Goal: Check status: Check status

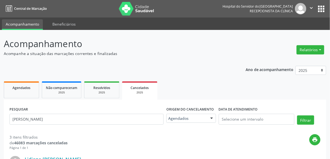
type input "[PERSON_NAME]"
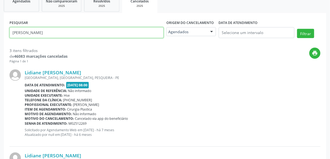
scroll to position [85, 0]
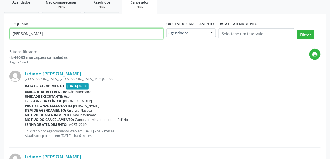
click at [93, 35] on input "[PERSON_NAME]" at bounding box center [87, 33] width 154 height 11
drag, startPoint x: 93, startPoint y: 35, endPoint x: 9, endPoint y: 34, distance: 84.5
click at [9, 34] on div "PESQUISAR [PERSON_NAME]" at bounding box center [86, 31] width 157 height 23
paste input "[PERSON_NAME]"
click at [297, 30] on button "Filtrar" at bounding box center [305, 34] width 17 height 9
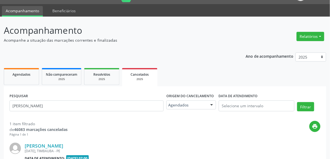
scroll to position [83, 0]
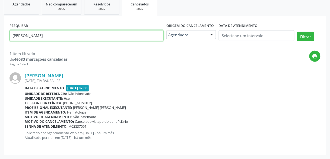
drag, startPoint x: 79, startPoint y: 36, endPoint x: 0, endPoint y: 68, distance: 85.4
click at [0, 68] on div "Acompanhamento Acompanhe a situação das marcações correntes e finalizadas Relat…" at bounding box center [165, 52] width 330 height 212
paste input "[PERSON_NAME]"
click at [297, 32] on button "Filtrar" at bounding box center [305, 36] width 17 height 9
click at [74, 38] on input "[PERSON_NAME]" at bounding box center [87, 35] width 154 height 11
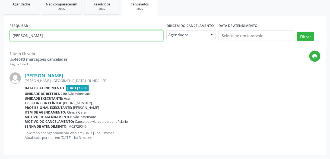
click at [74, 38] on input "[PERSON_NAME]" at bounding box center [87, 35] width 154 height 11
paste input "[PERSON_NAME]"
type input "[PERSON_NAME]"
click at [297, 32] on button "Filtrar" at bounding box center [305, 36] width 17 height 9
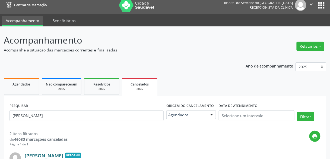
scroll to position [0, 0]
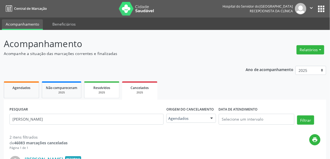
click at [100, 91] on div "2025" at bounding box center [101, 92] width 27 height 4
select select "8"
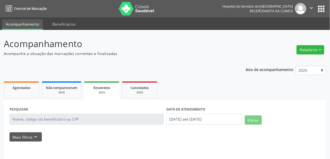
drag, startPoint x: 188, startPoint y: 125, endPoint x: 194, endPoint y: 121, distance: 7.3
click at [194, 121] on div "DATA DE ATENDIMENTO [DATE] até [DATE]" at bounding box center [204, 116] width 78 height 23
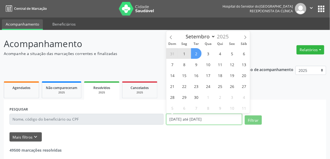
click at [194, 121] on input "[DATE] até [DATE]" at bounding box center [204, 119] width 76 height 11
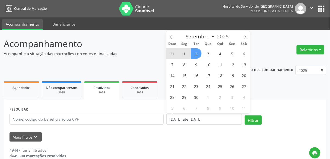
click at [193, 51] on span "2" at bounding box center [196, 53] width 11 height 11
type input "[DATE]"
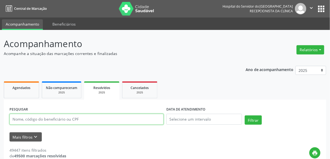
click at [120, 121] on input "text" at bounding box center [87, 119] width 154 height 11
paste input "[PERSON_NAME]"
type input "[PERSON_NAME]"
click at [245, 115] on button "Filtrar" at bounding box center [253, 119] width 17 height 9
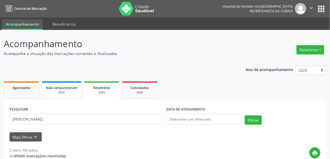
click at [76, 92] on div "2025" at bounding box center [62, 92] width 32 height 4
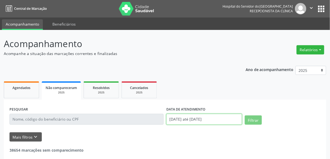
click at [191, 114] on input "[DATE] até [DATE]" at bounding box center [204, 119] width 76 height 11
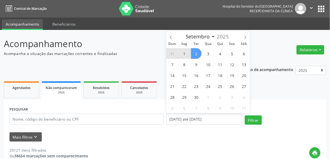
click at [196, 57] on span "2" at bounding box center [196, 53] width 11 height 11
type input "[DATE]"
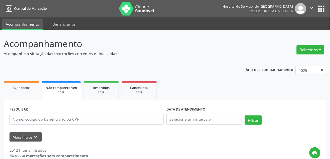
drag, startPoint x: 152, startPoint y: 105, endPoint x: 137, endPoint y: 124, distance: 24.1
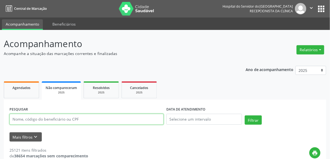
click at [137, 124] on input "text" at bounding box center [87, 119] width 154 height 11
paste input "[PERSON_NAME]"
type input "[PERSON_NAME]"
click at [245, 115] on button "Filtrar" at bounding box center [253, 119] width 17 height 9
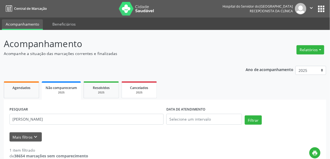
click at [138, 86] on span "Cancelados" at bounding box center [139, 87] width 18 height 5
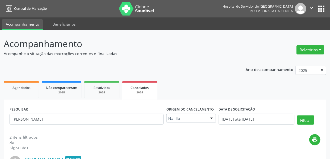
click at [210, 122] on div at bounding box center [212, 118] width 8 height 9
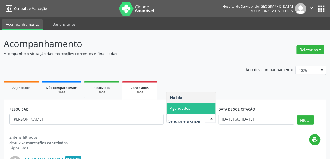
click at [202, 110] on span "Agendados" at bounding box center [191, 108] width 49 height 11
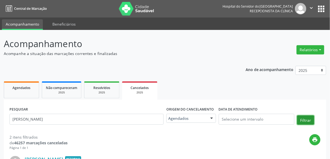
click at [307, 123] on button "Filtrar" at bounding box center [305, 119] width 17 height 9
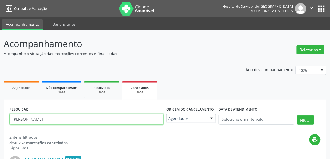
click at [112, 115] on input "[PERSON_NAME]" at bounding box center [87, 119] width 154 height 11
paste input "edite da [PERSON_NAME]"
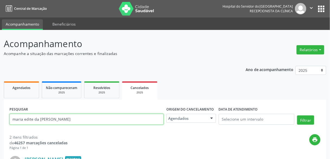
type input "maria edite da [PERSON_NAME]"
click at [297, 115] on button "Filtrar" at bounding box center [305, 119] width 17 height 9
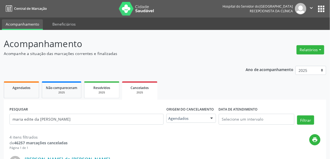
click at [106, 81] on link "Resolvidos 2025" at bounding box center [101, 89] width 35 height 17
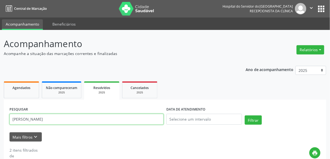
click at [109, 120] on input "[PERSON_NAME]" at bounding box center [87, 119] width 154 height 11
paste input "edite da [PERSON_NAME]"
click at [245, 115] on button "Filtrar" at bounding box center [253, 119] width 17 height 9
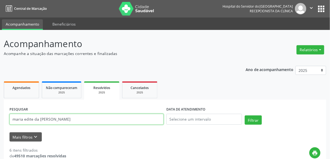
click at [85, 122] on input "maria edite da [PERSON_NAME]" at bounding box center [87, 119] width 154 height 11
paste input "12491128420"
click at [245, 115] on button "Filtrar" at bounding box center [253, 119] width 17 height 9
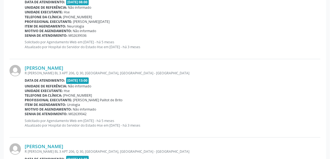
scroll to position [326, 0]
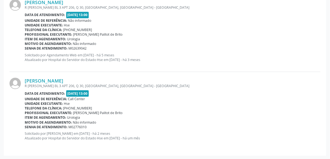
click at [136, 90] on div "Data de atendimento: [DATE] 13:00" at bounding box center [173, 93] width 296 height 6
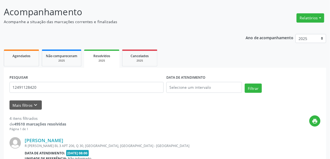
scroll to position [0, 0]
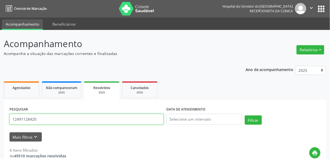
click at [95, 121] on input "12491128420" at bounding box center [87, 119] width 154 height 11
paste input "[PERSON_NAME]"
type input "[PERSON_NAME]"
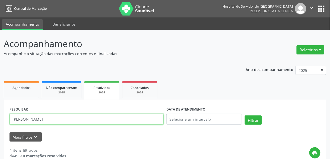
click at [245, 115] on button "Filtrar" at bounding box center [253, 119] width 17 height 9
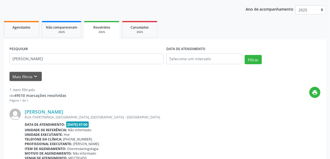
scroll to position [92, 0]
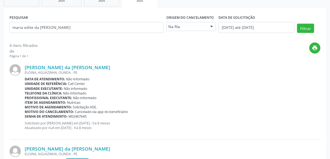
click at [184, 105] on div "Motivo de agendamento: Solicitação HSE." at bounding box center [173, 107] width 296 height 5
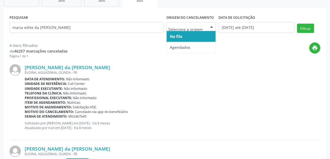
click at [185, 30] on div at bounding box center [191, 26] width 50 height 9
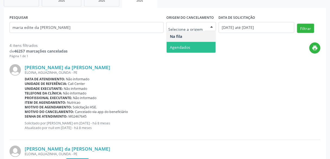
click at [181, 45] on span "Agendados" at bounding box center [180, 47] width 20 height 5
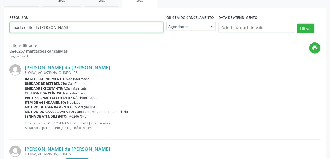
click at [128, 27] on input "maria edite da [PERSON_NAME]" at bounding box center [87, 27] width 154 height 11
paste input "[PERSON_NAME]"
type input "[PERSON_NAME]"
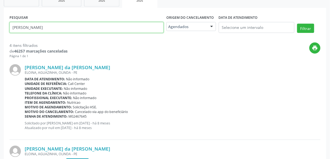
click at [297, 24] on button "Filtrar" at bounding box center [305, 28] width 17 height 9
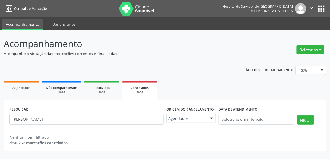
scroll to position [0, 0]
click at [102, 93] on div "2025" at bounding box center [101, 92] width 27 height 4
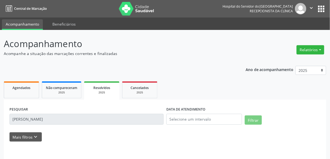
click at [120, 121] on input "[PERSON_NAME]" at bounding box center [87, 119] width 154 height 11
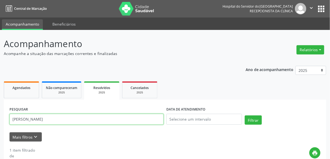
click at [120, 121] on input "[PERSON_NAME]" at bounding box center [87, 119] width 154 height 11
paste input "[PERSON_NAME]"
type input "[PERSON_NAME]"
click at [245, 115] on button "Filtrar" at bounding box center [253, 119] width 17 height 9
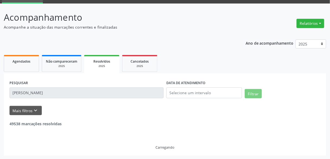
scroll to position [9, 0]
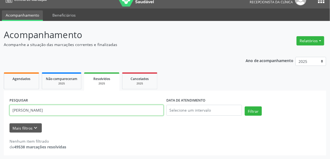
click at [124, 115] on input "[PERSON_NAME]" at bounding box center [87, 110] width 154 height 11
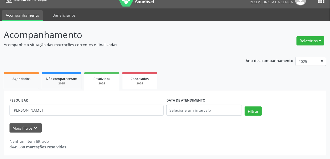
click at [131, 86] on link "Cancelados 2025" at bounding box center [139, 80] width 35 height 17
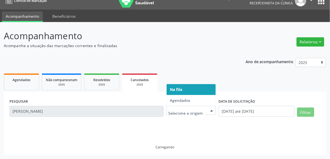
scroll to position [0, 0]
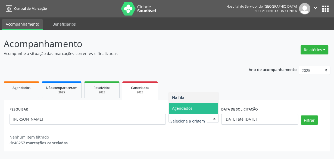
click at [176, 109] on span "Agendados" at bounding box center [182, 107] width 20 height 5
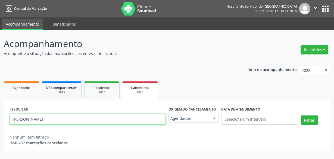
click at [145, 116] on input "[PERSON_NAME]" at bounding box center [88, 119] width 156 height 11
paste input "[PERSON_NAME]"
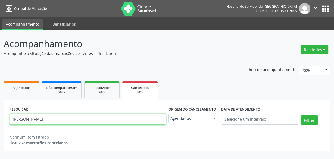
click at [301, 115] on button "Filtrar" at bounding box center [309, 119] width 17 height 9
click at [90, 116] on input "[PERSON_NAME]" at bounding box center [88, 119] width 156 height 11
paste input "19467729415"
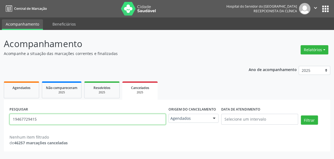
click at [301, 115] on button "Filtrar" at bounding box center [309, 119] width 17 height 9
click at [92, 120] on input "19467729415" at bounding box center [88, 119] width 156 height 11
paste input "[PERSON_NAME] [PERSON_NAME]"
click at [92, 120] on input "[PERSON_NAME] [PERSON_NAME]" at bounding box center [88, 119] width 156 height 11
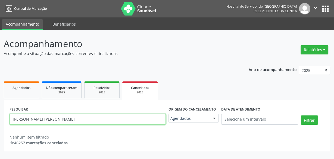
type input "[PERSON_NAME] [PERSON_NAME]"
click at [301, 115] on button "Filtrar" at bounding box center [309, 119] width 17 height 9
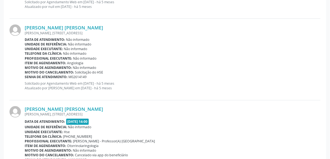
scroll to position [1248, 0]
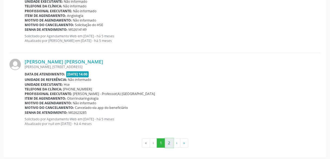
click at [167, 141] on button "2" at bounding box center [169, 142] width 8 height 9
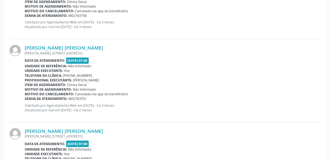
scroll to position [0, 0]
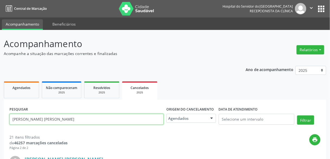
click at [139, 122] on input "[PERSON_NAME] [PERSON_NAME]" at bounding box center [87, 119] width 154 height 11
